Goal: Information Seeking & Learning: Learn about a topic

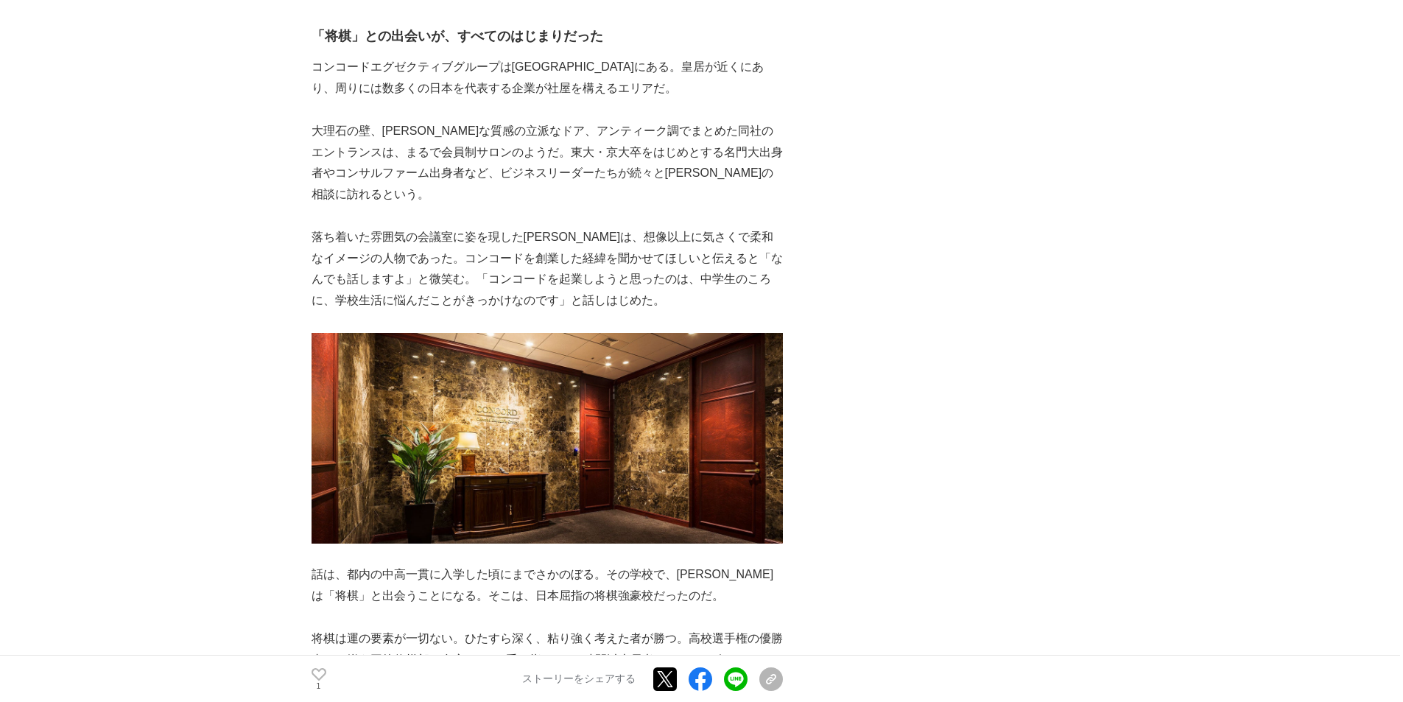
scroll to position [1326, 0]
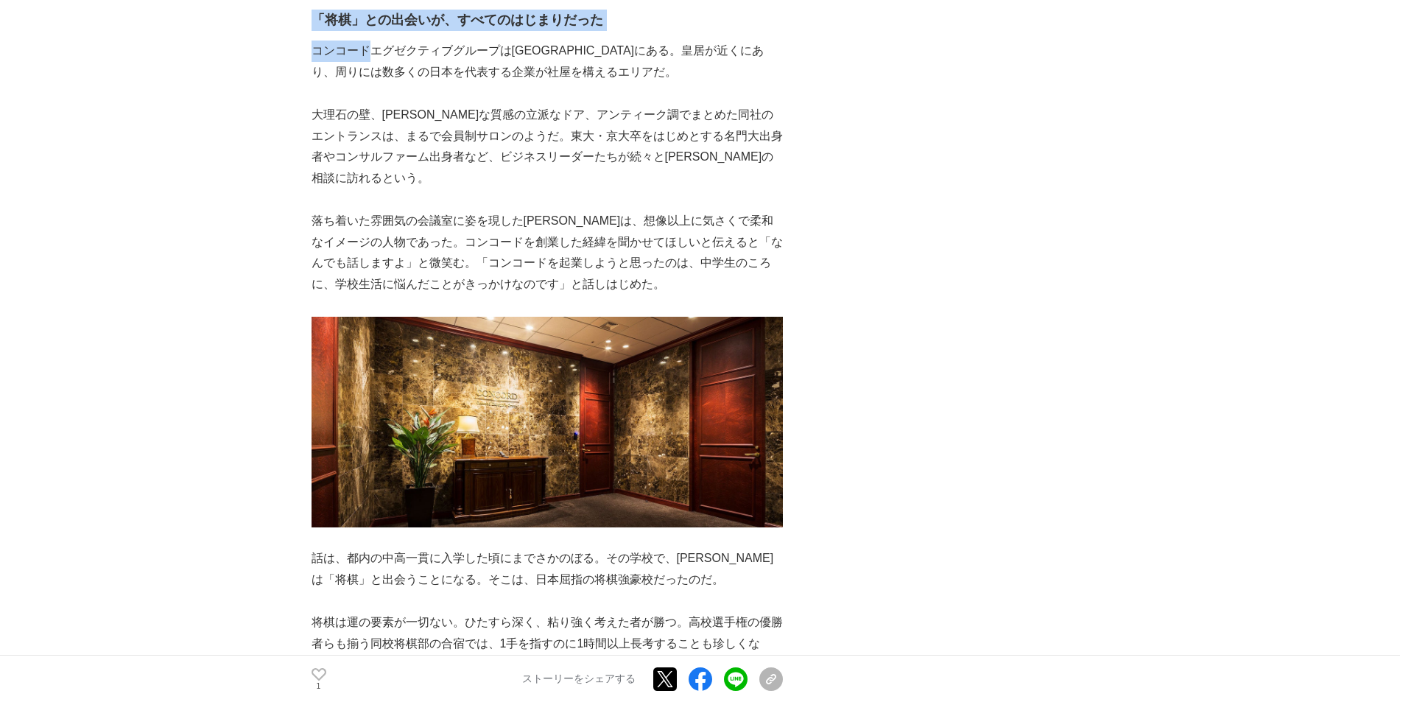
drag, startPoint x: 364, startPoint y: 87, endPoint x: 294, endPoint y: 85, distance: 70.0
click at [321, 83] on p "コンコードエグゼクティブグループは[GEOGRAPHIC_DATA]にある。皇居が近くにあり、周りには数多くの日本を代表する企業が社屋を構えるエリアだ。" at bounding box center [546, 62] width 471 height 43
drag, startPoint x: 376, startPoint y: 88, endPoint x: 310, endPoint y: 88, distance: 65.5
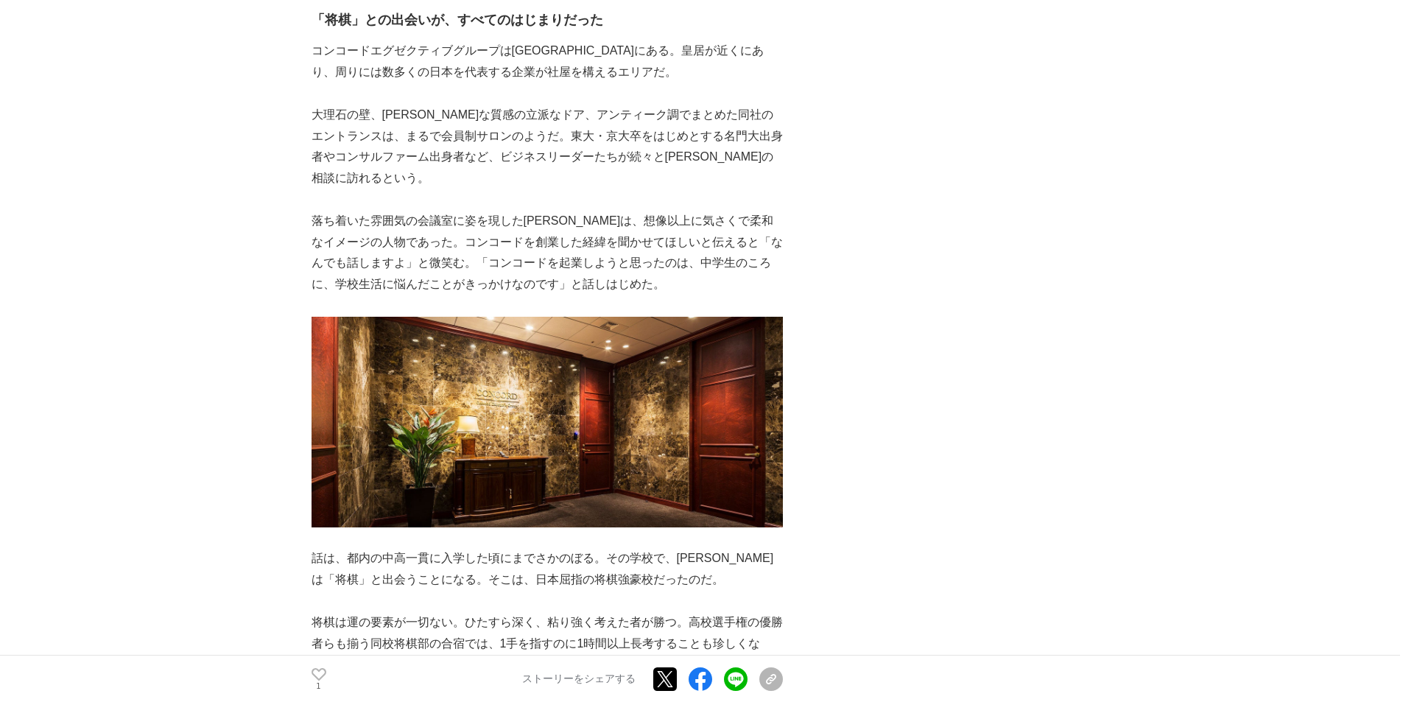
drag, startPoint x: 313, startPoint y: 88, endPoint x: 370, endPoint y: 90, distance: 56.7
click at [370, 83] on p "コンコードエグゼクティブグループは[GEOGRAPHIC_DATA]にある。皇居が近くにあり、周りには数多くの日本を代表する企業が社屋を構えるエリアだ。" at bounding box center [546, 62] width 471 height 43
copy p "コンコード"
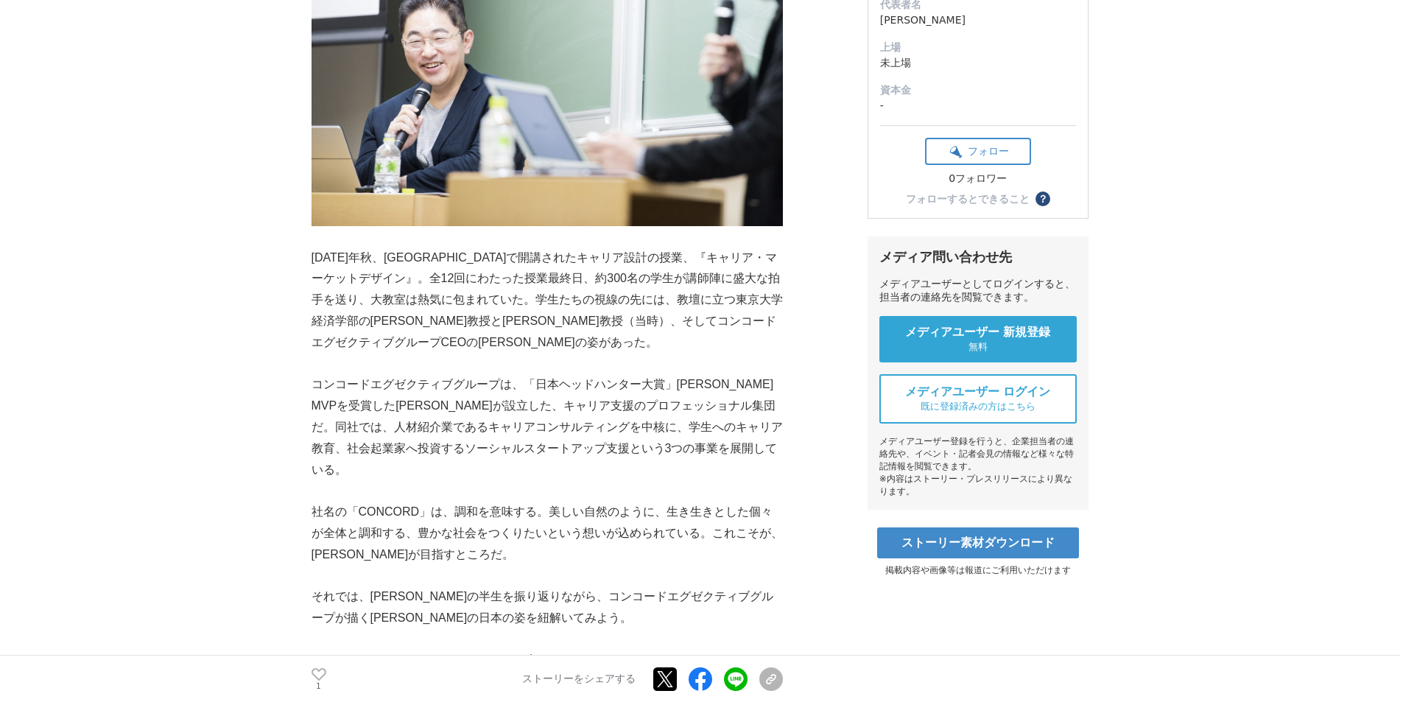
scroll to position [515, 0]
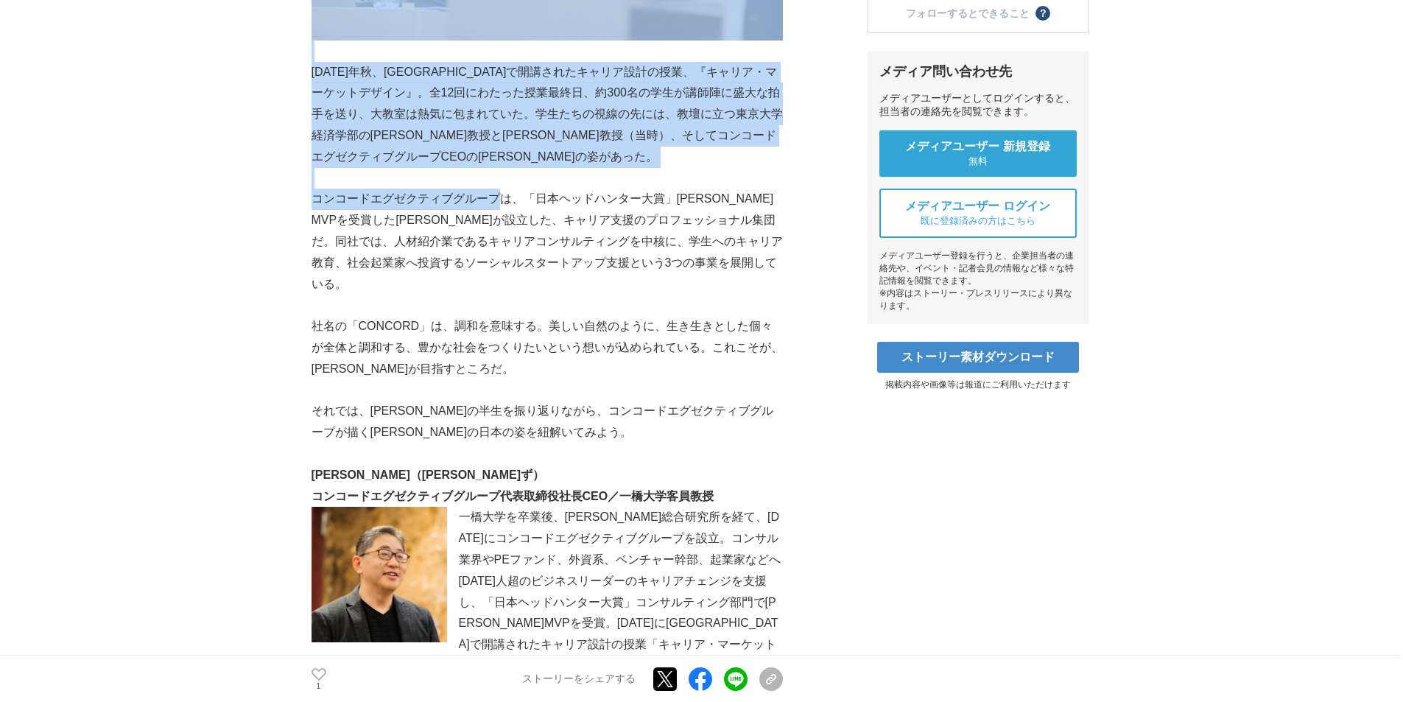
drag, startPoint x: 510, startPoint y: 214, endPoint x: 309, endPoint y: 216, distance: 201.0
click at [323, 216] on p "コンコードエグゼクティブグループは、「日本ヘッドハンター大賞」[PERSON_NAME]MVPを受賞した[PERSON_NAME]が設立した、キャリア支援のプ…" at bounding box center [546, 242] width 471 height 106
click at [315, 216] on p "コンコードエグゼクティブグループは、「日本ヘッドハンター大賞」[PERSON_NAME]MVPを受賞した[PERSON_NAME]が設立した、キャリア支援のプ…" at bounding box center [546, 242] width 471 height 106
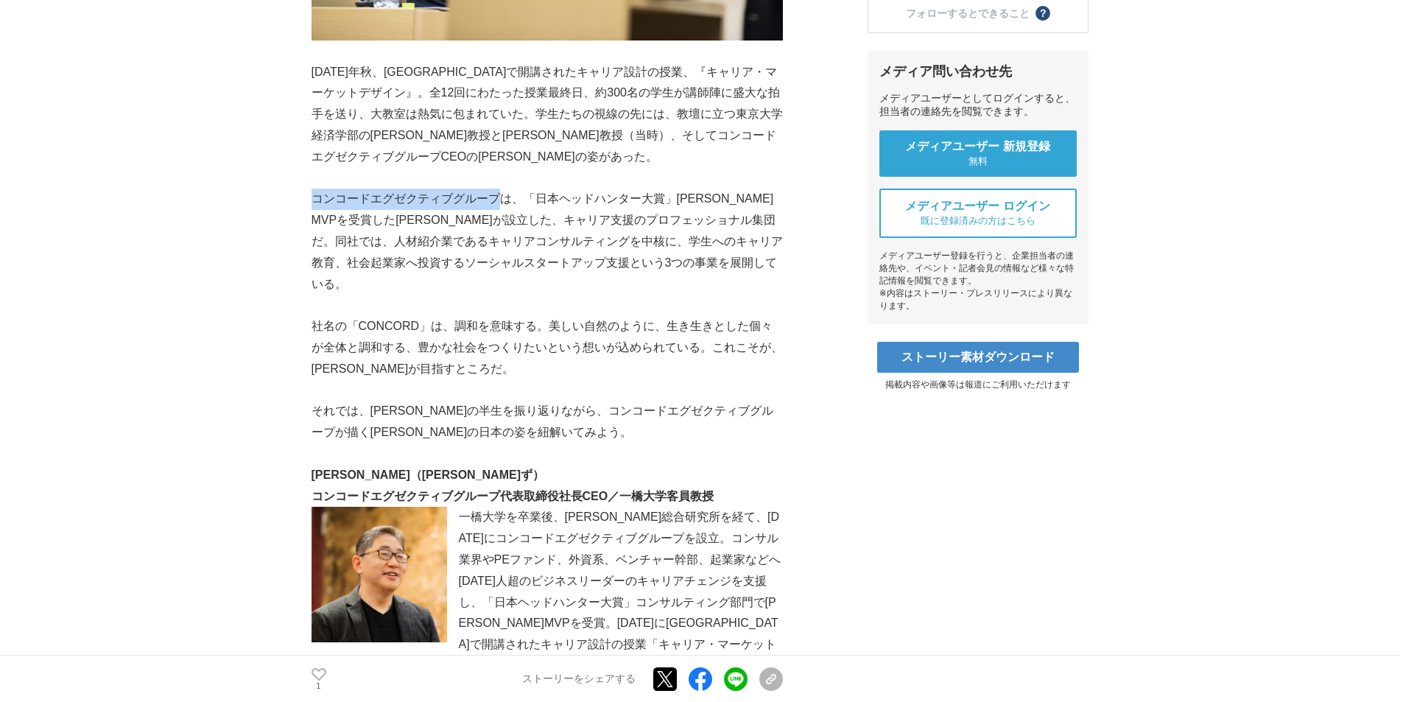
drag, startPoint x: 312, startPoint y: 216, endPoint x: 495, endPoint y: 220, distance: 182.7
click at [514, 214] on p "コンコードエグゼクティブグループは、「日本ヘッドハンター大賞」[PERSON_NAME]MVPを受賞した[PERSON_NAME]が設立した、キャリア支援のプ…" at bounding box center [546, 242] width 471 height 106
copy p "コンコードエグゼクティブグループ"
